Goal: Task Accomplishment & Management: Complete application form

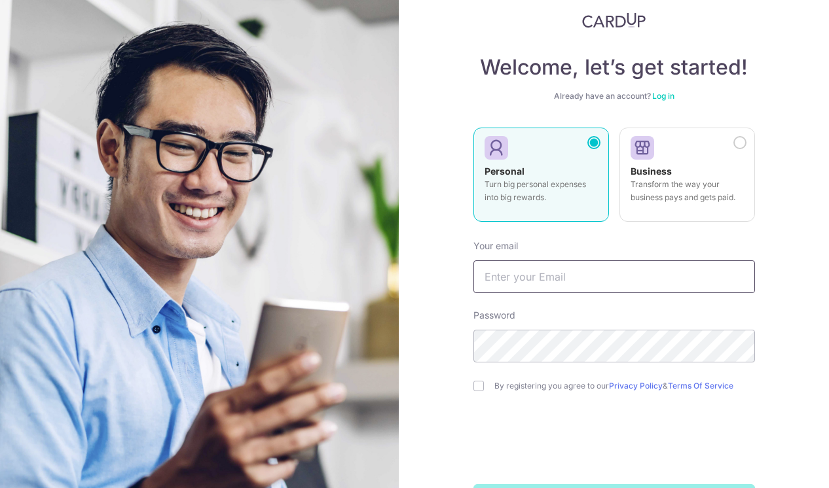
scroll to position [34, 0]
click at [566, 271] on input "text" at bounding box center [613, 276] width 281 height 33
type input "dhkang9447@naver.com"
click at [478, 389] on input "checkbox" at bounding box center [478, 385] width 10 height 10
checkbox input "true"
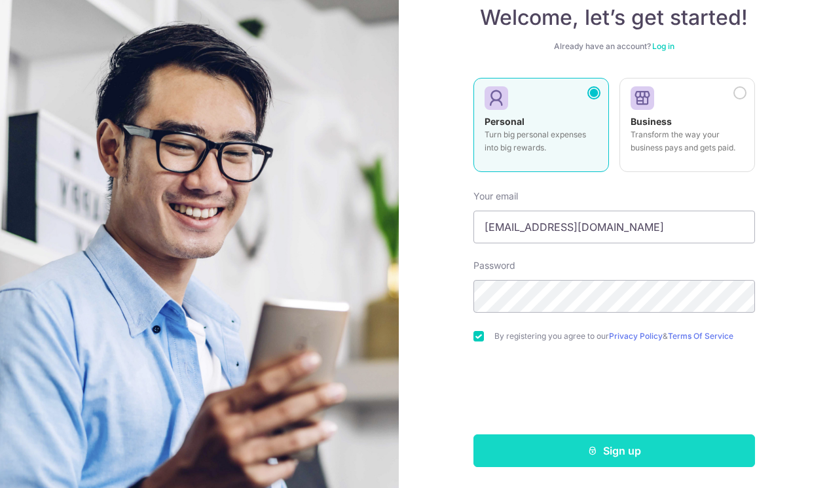
scroll to position [83, 0]
click at [565, 459] on button "Sign up" at bounding box center [613, 451] width 281 height 33
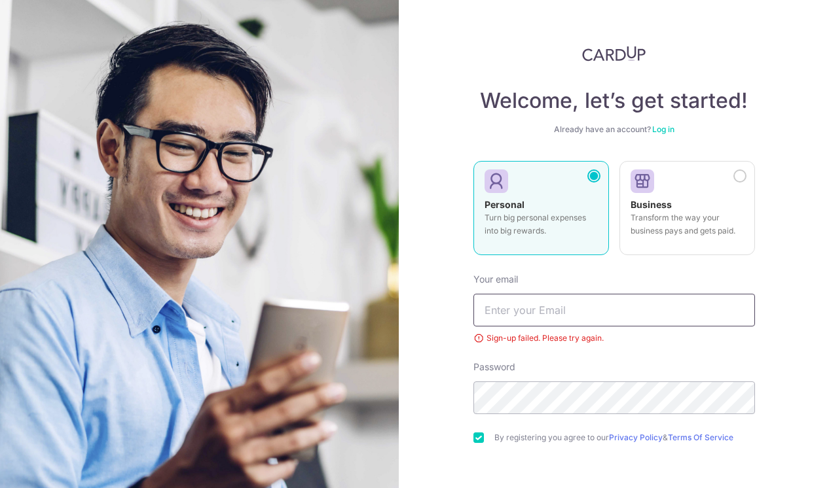
scroll to position [50, 0]
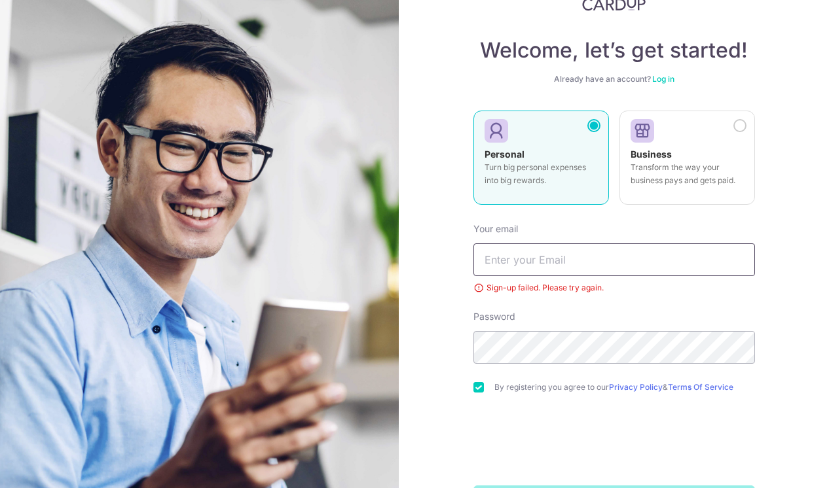
click at [562, 255] on input "text" at bounding box center [613, 260] width 281 height 33
type input "dhkang9447@naver.com"
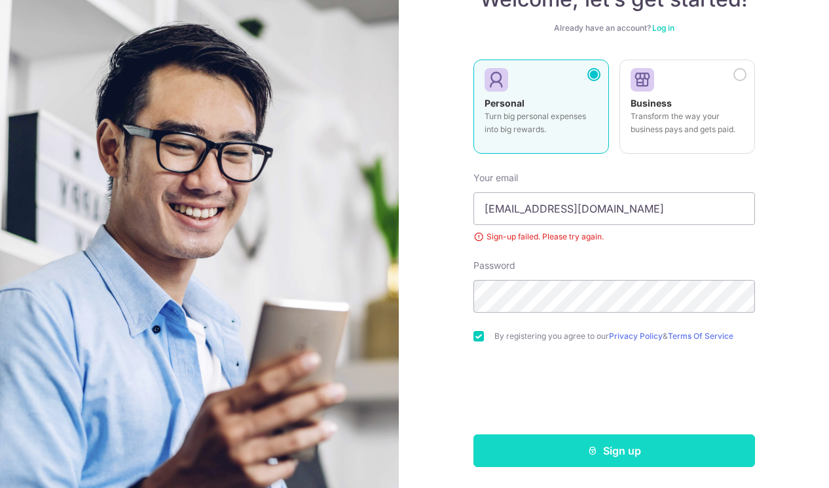
scroll to position [101, 0]
click at [542, 449] on button "Sign up" at bounding box center [613, 451] width 281 height 33
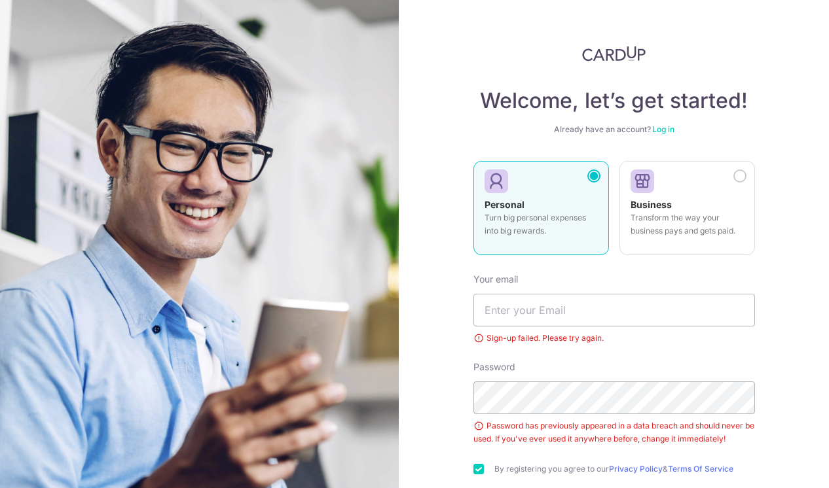
scroll to position [82, 0]
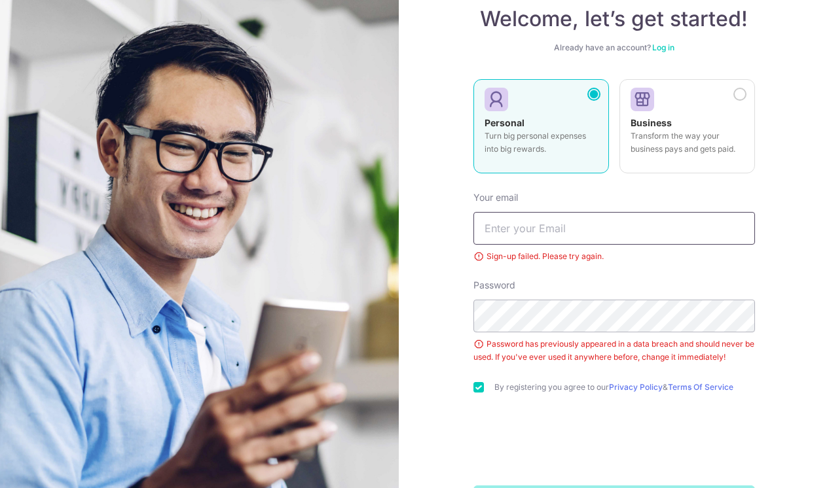
click at [606, 228] on input "text" at bounding box center [613, 228] width 281 height 33
type input "[EMAIL_ADDRESS][DOMAIN_NAME]"
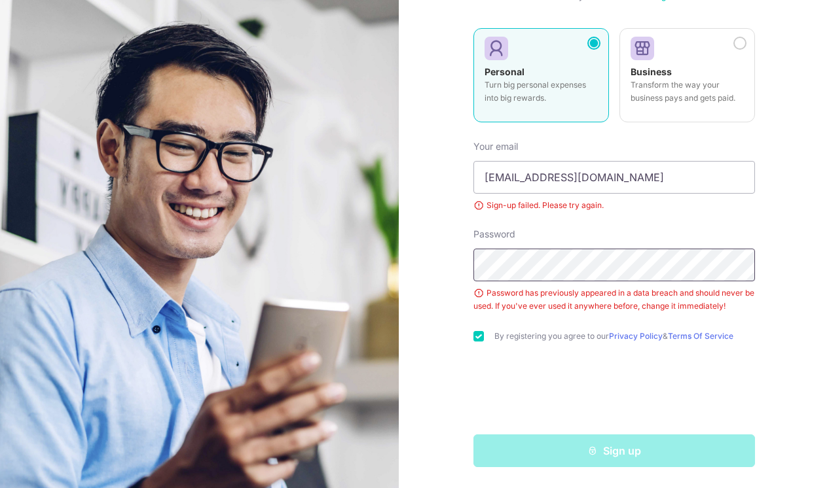
scroll to position [133, 0]
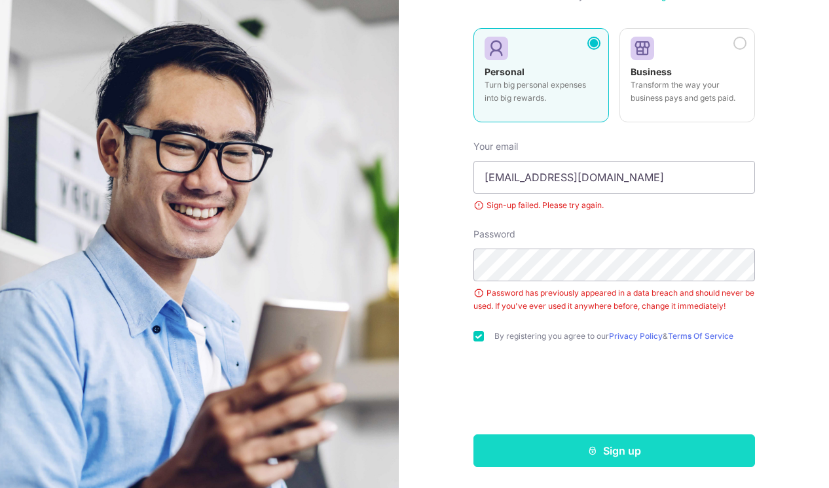
click at [596, 454] on icon "submit" at bounding box center [592, 451] width 10 height 10
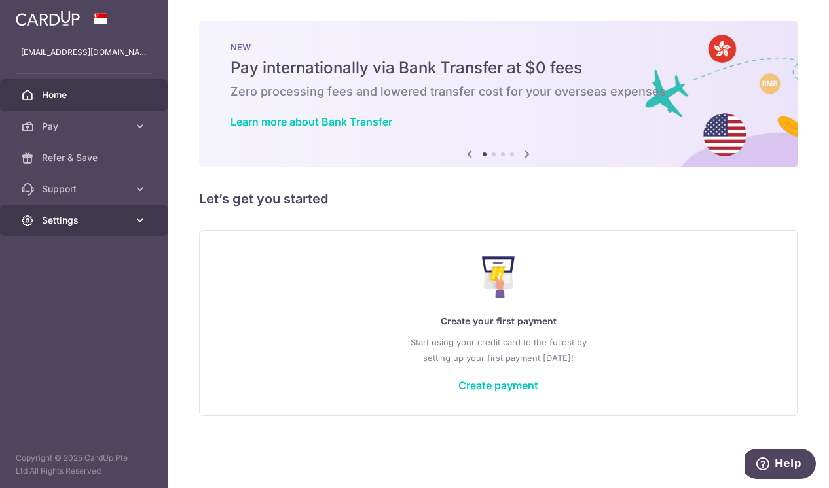
click at [136, 225] on icon at bounding box center [140, 220] width 13 height 13
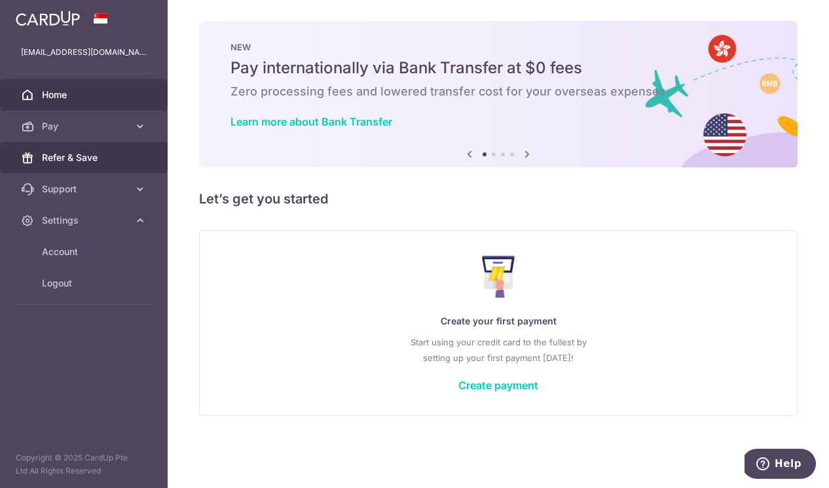
click at [109, 154] on span "Refer & Save" at bounding box center [85, 157] width 86 height 13
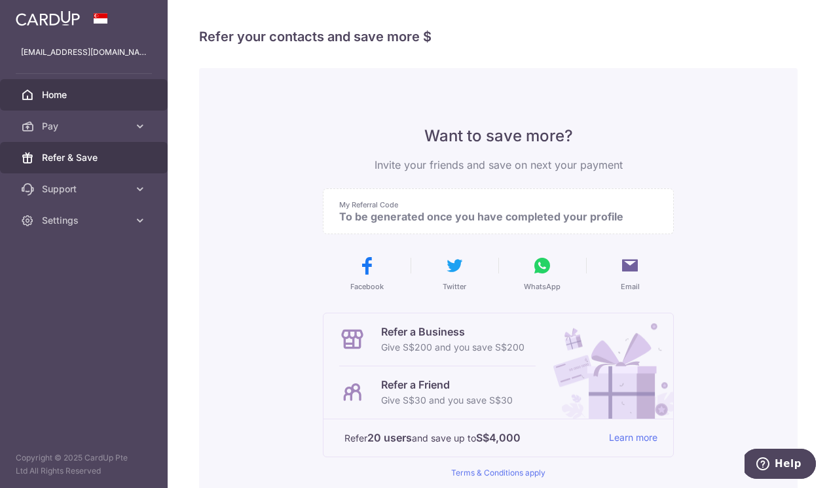
click at [51, 97] on span "Home" at bounding box center [85, 94] width 86 height 13
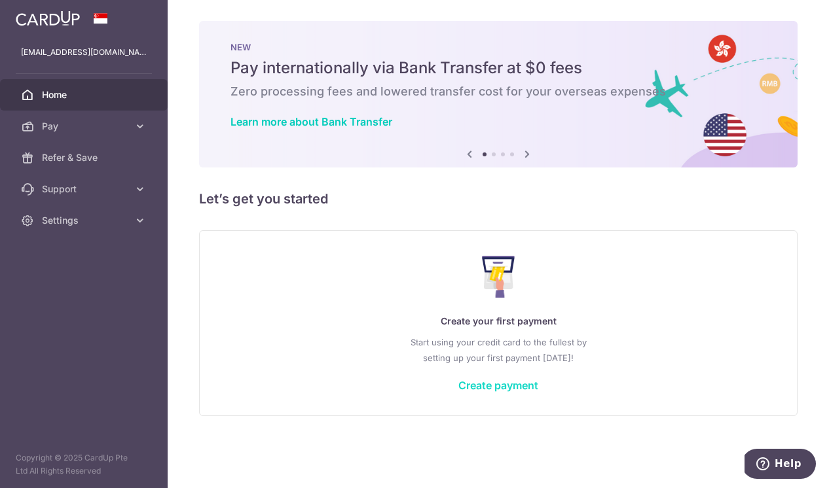
click at [491, 386] on link "Create payment" at bounding box center [498, 385] width 80 height 13
